Goal: Task Accomplishment & Management: Complete application form

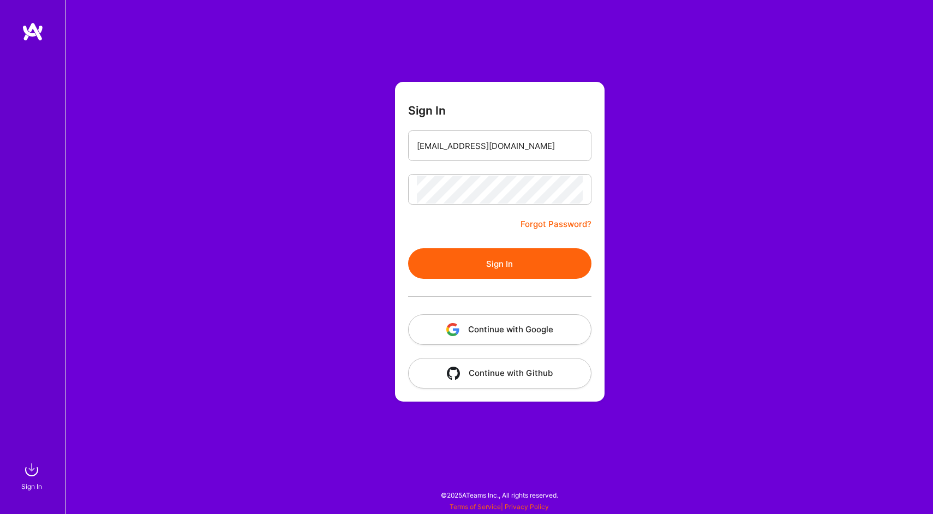
click at [478, 330] on button "Continue with Google" at bounding box center [499, 329] width 183 height 31
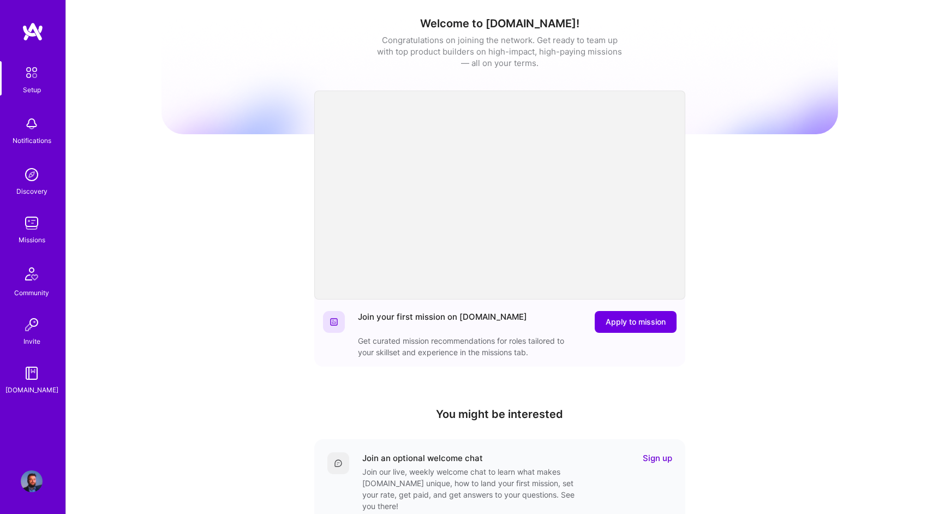
click at [31, 226] on img at bounding box center [32, 223] width 22 height 22
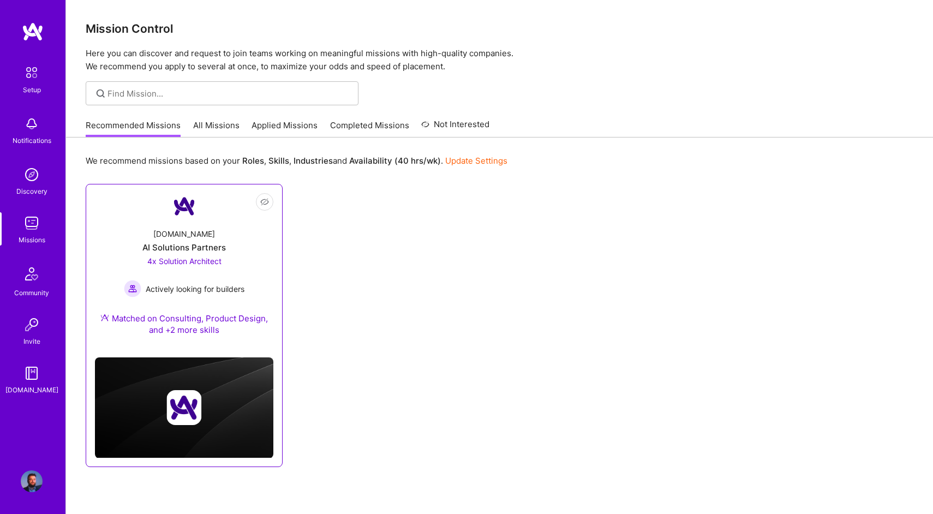
click at [263, 255] on div "[DOMAIN_NAME] AI Solutions Partners 4x Solution Architect Actively looking for …" at bounding box center [184, 283] width 178 height 129
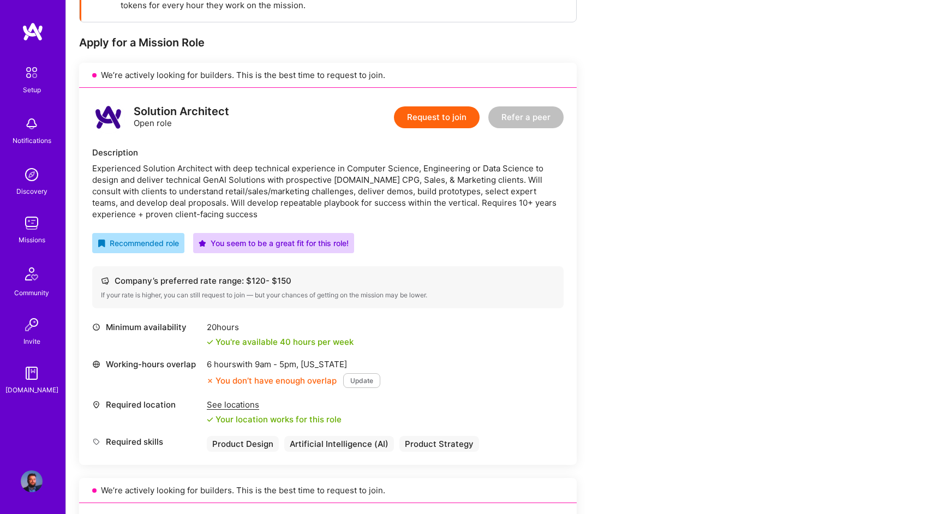
scroll to position [193, 0]
click at [367, 379] on button "Update" at bounding box center [361, 380] width 37 height 15
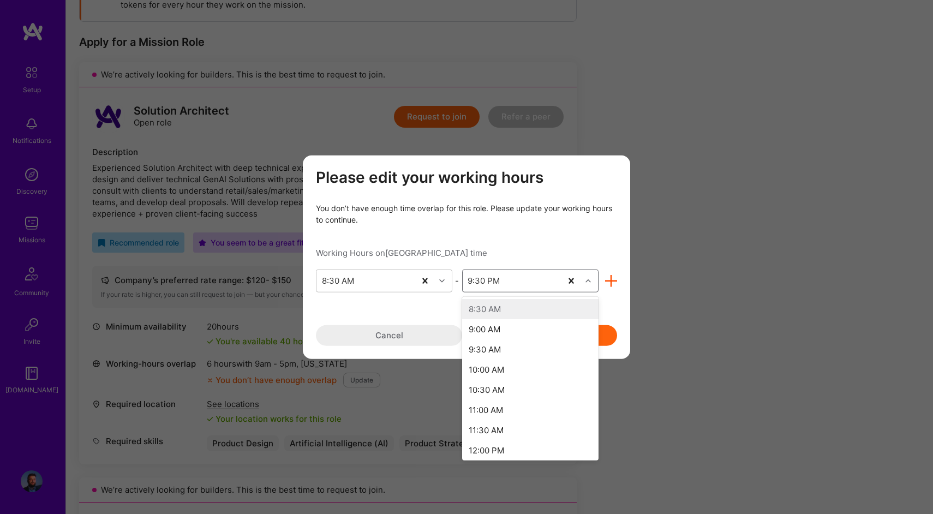
click at [592, 279] on div "modal" at bounding box center [589, 280] width 17 height 14
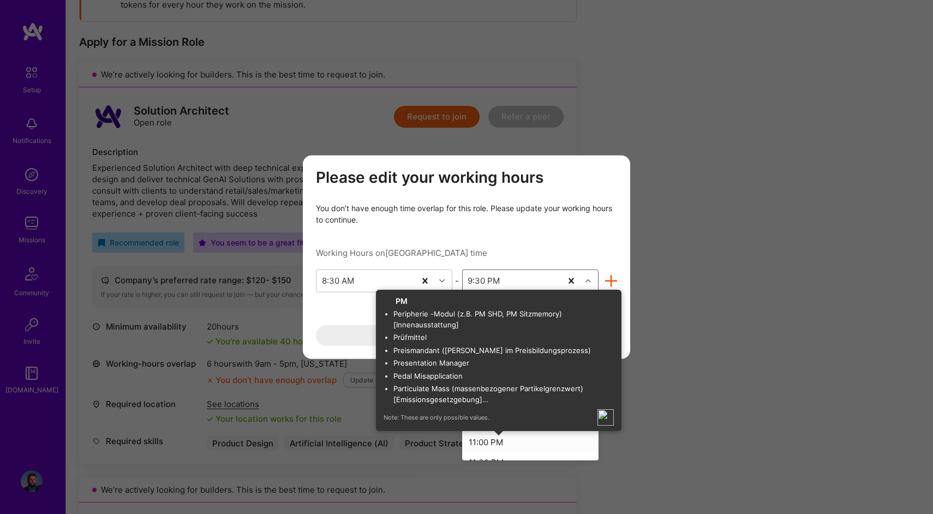
scroll to position [456, 0]
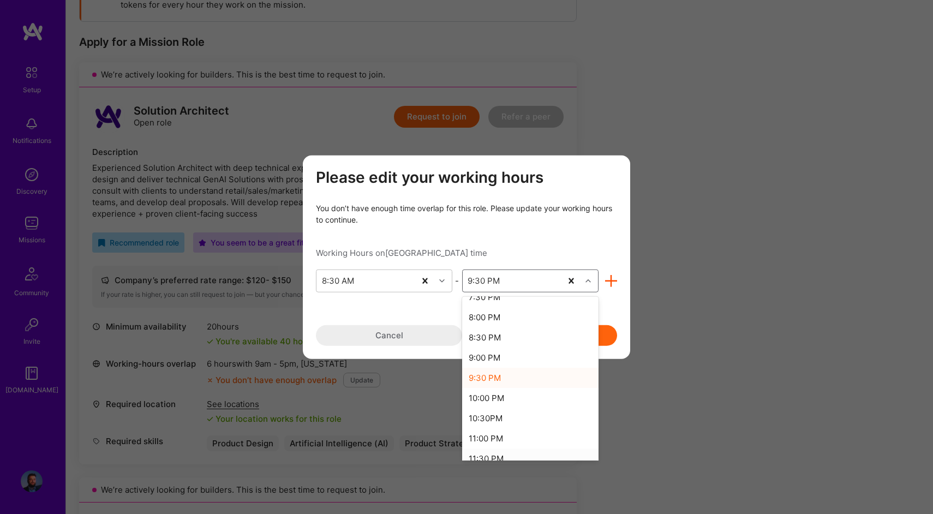
click at [503, 456] on div "11:30 PM" at bounding box center [530, 458] width 136 height 20
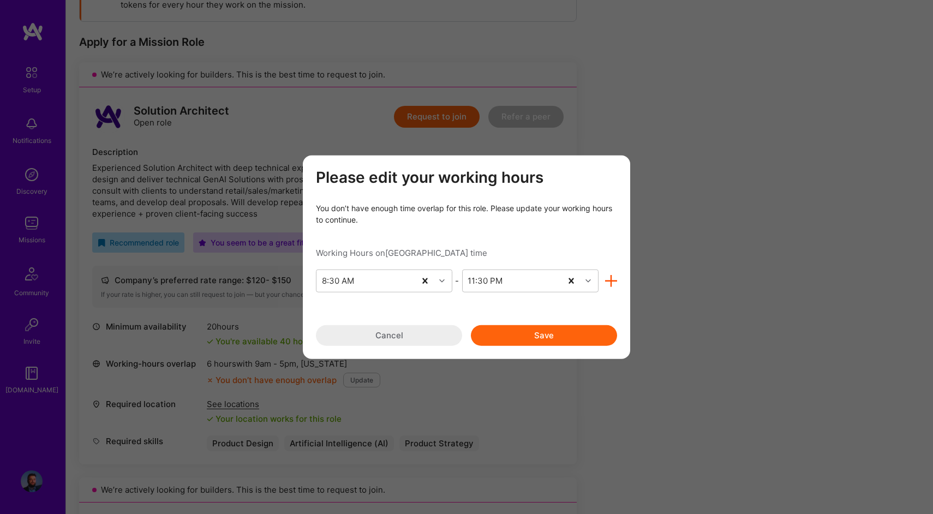
click at [590, 336] on button "Save" at bounding box center [544, 335] width 146 height 21
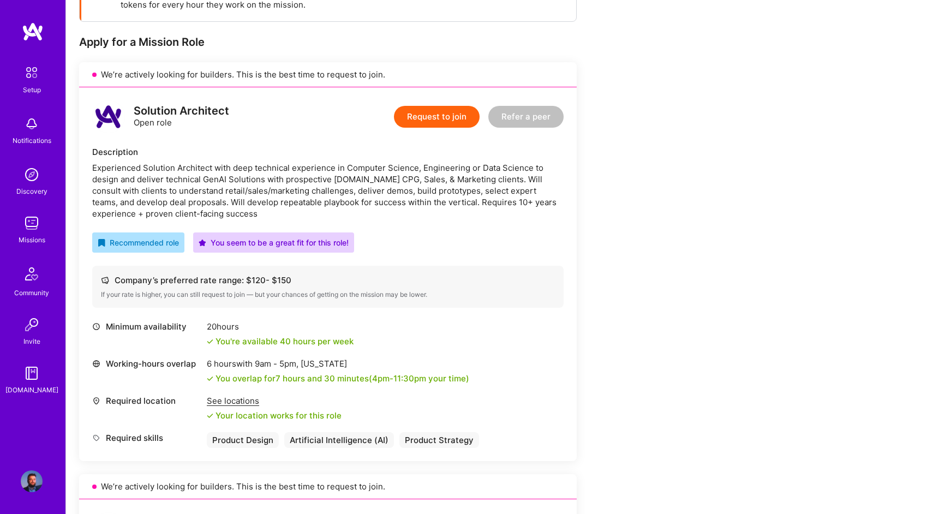
click at [461, 122] on button "Request to join" at bounding box center [437, 117] width 86 height 22
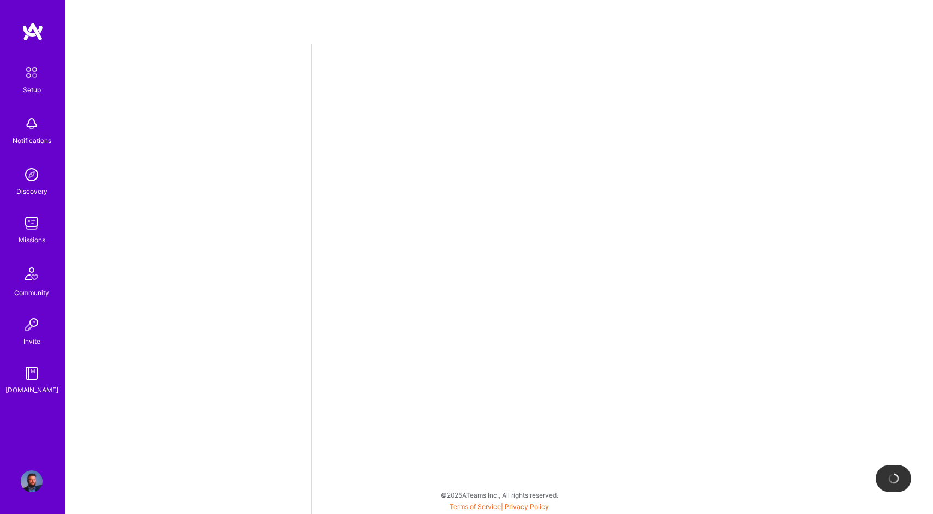
select select "RO"
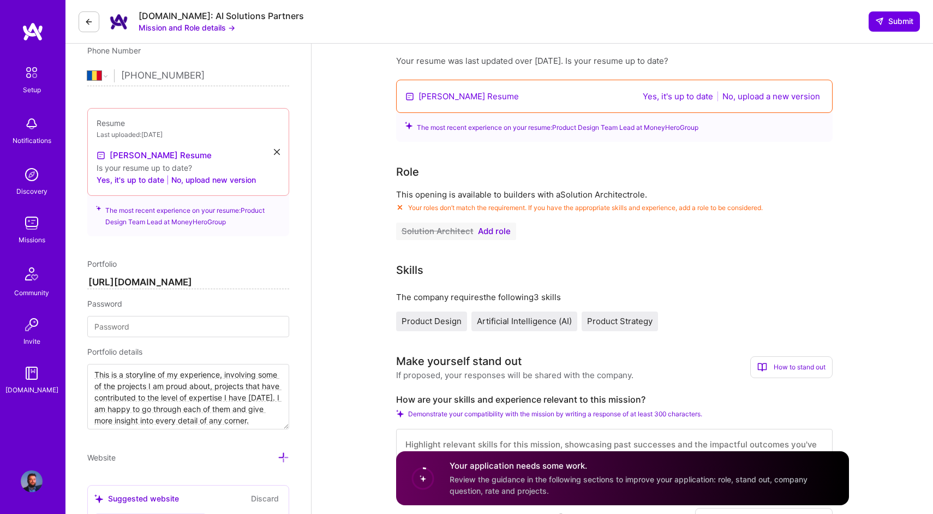
scroll to position [228, 0]
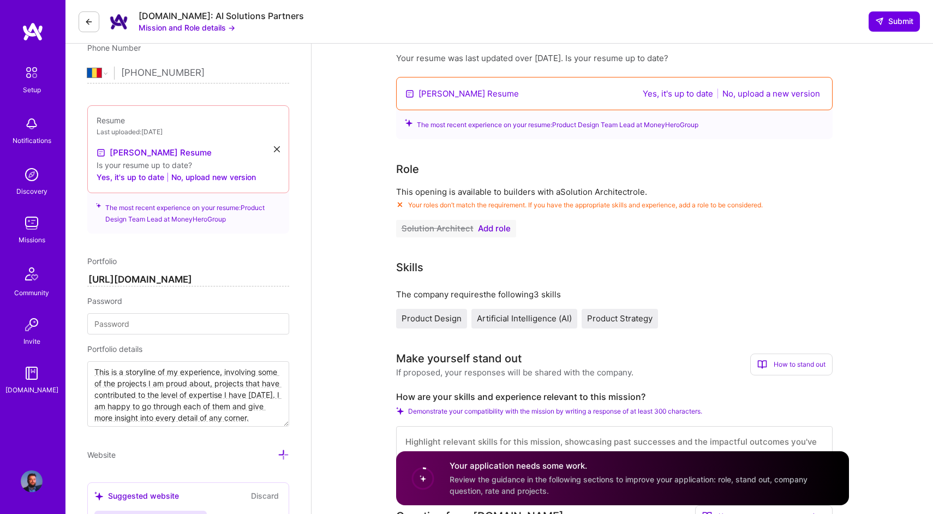
click at [503, 230] on span "Add role" at bounding box center [494, 228] width 33 height 9
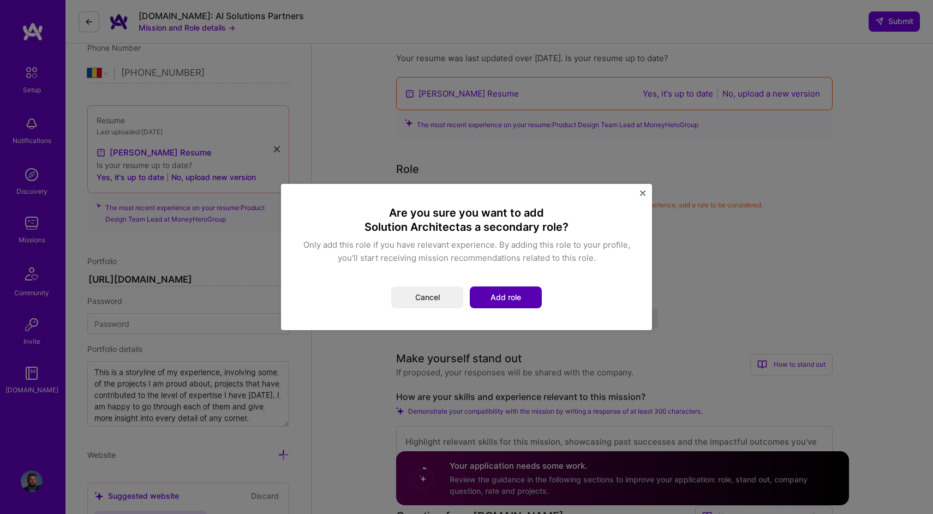
click at [493, 295] on button "Add role" at bounding box center [506, 297] width 72 height 22
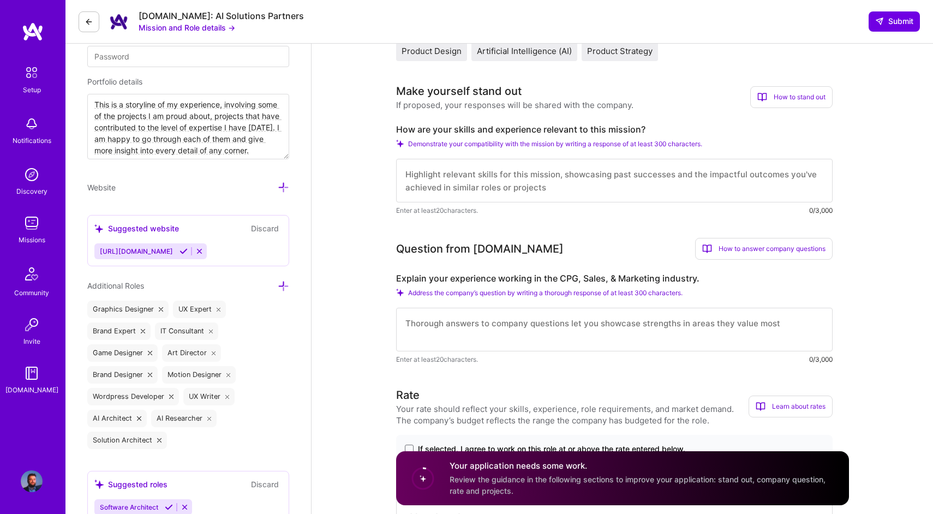
scroll to position [544, 0]
